Goal: Task Accomplishment & Management: Use online tool/utility

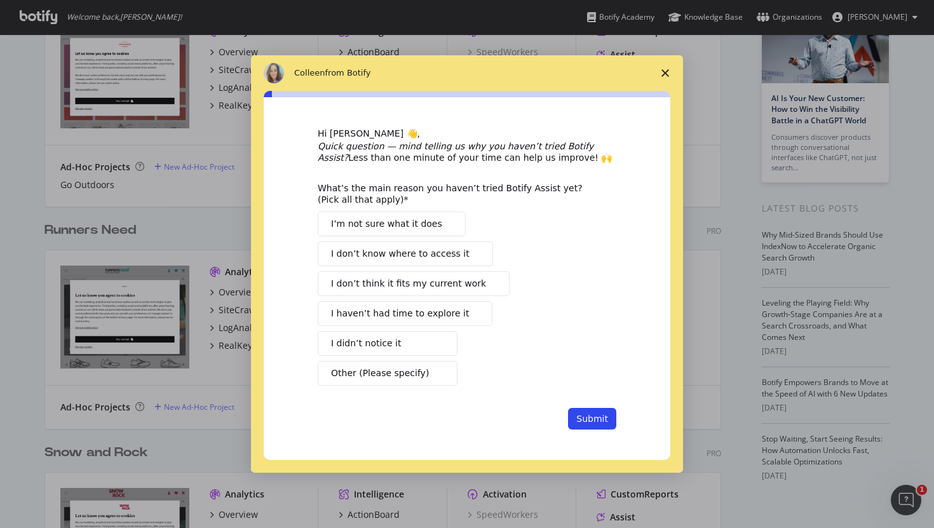
click at [663, 71] on icon "Close survey" at bounding box center [665, 73] width 8 height 8
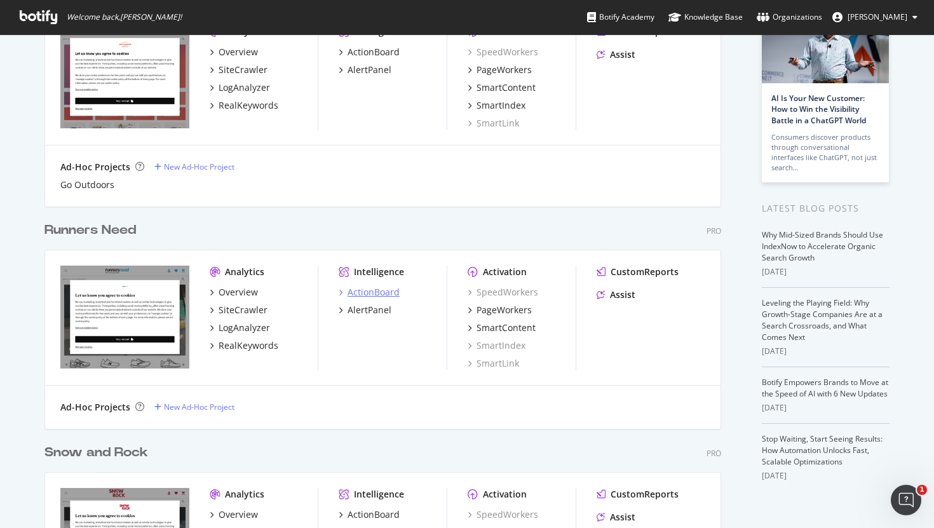
click at [376, 295] on div "ActionBoard" at bounding box center [374, 292] width 52 height 13
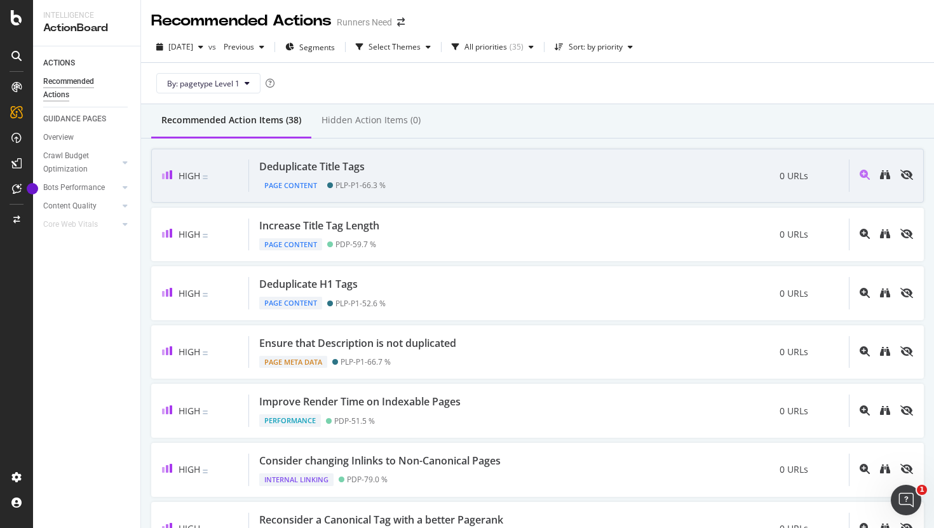
click at [503, 187] on div "Deduplicate Title Tags Page Content PLP-P1 - 66.3 % 0 URLs" at bounding box center [549, 175] width 600 height 32
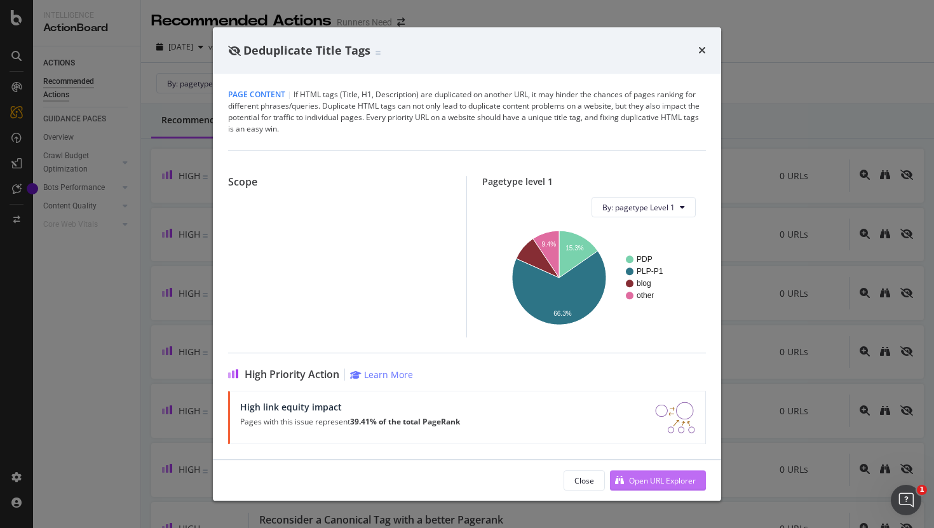
click at [667, 478] on div "Open URL Explorer" at bounding box center [662, 480] width 67 height 11
click at [706, 47] on div "Deduplicate Title Tags" at bounding box center [467, 50] width 508 height 47
click at [701, 46] on icon "times" at bounding box center [702, 50] width 8 height 10
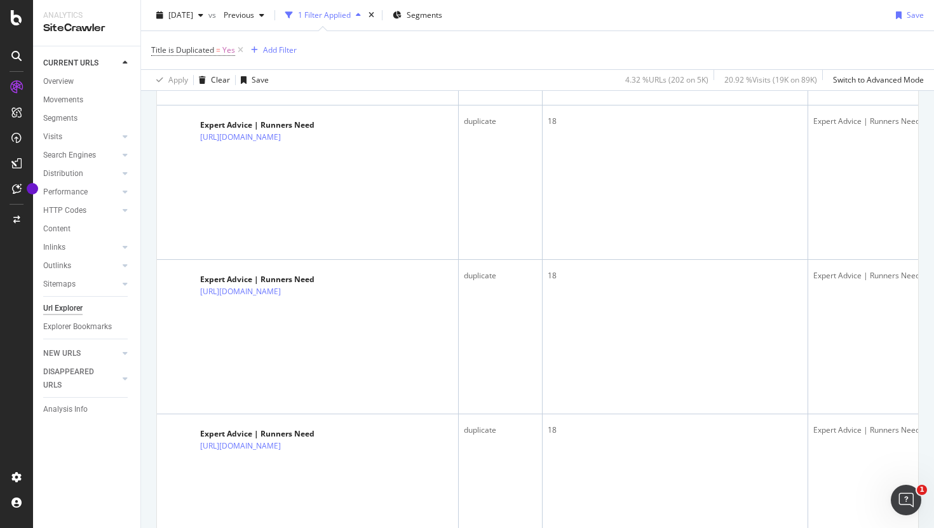
scroll to position [630, 0]
